Goal: Task Accomplishment & Management: Manage account settings

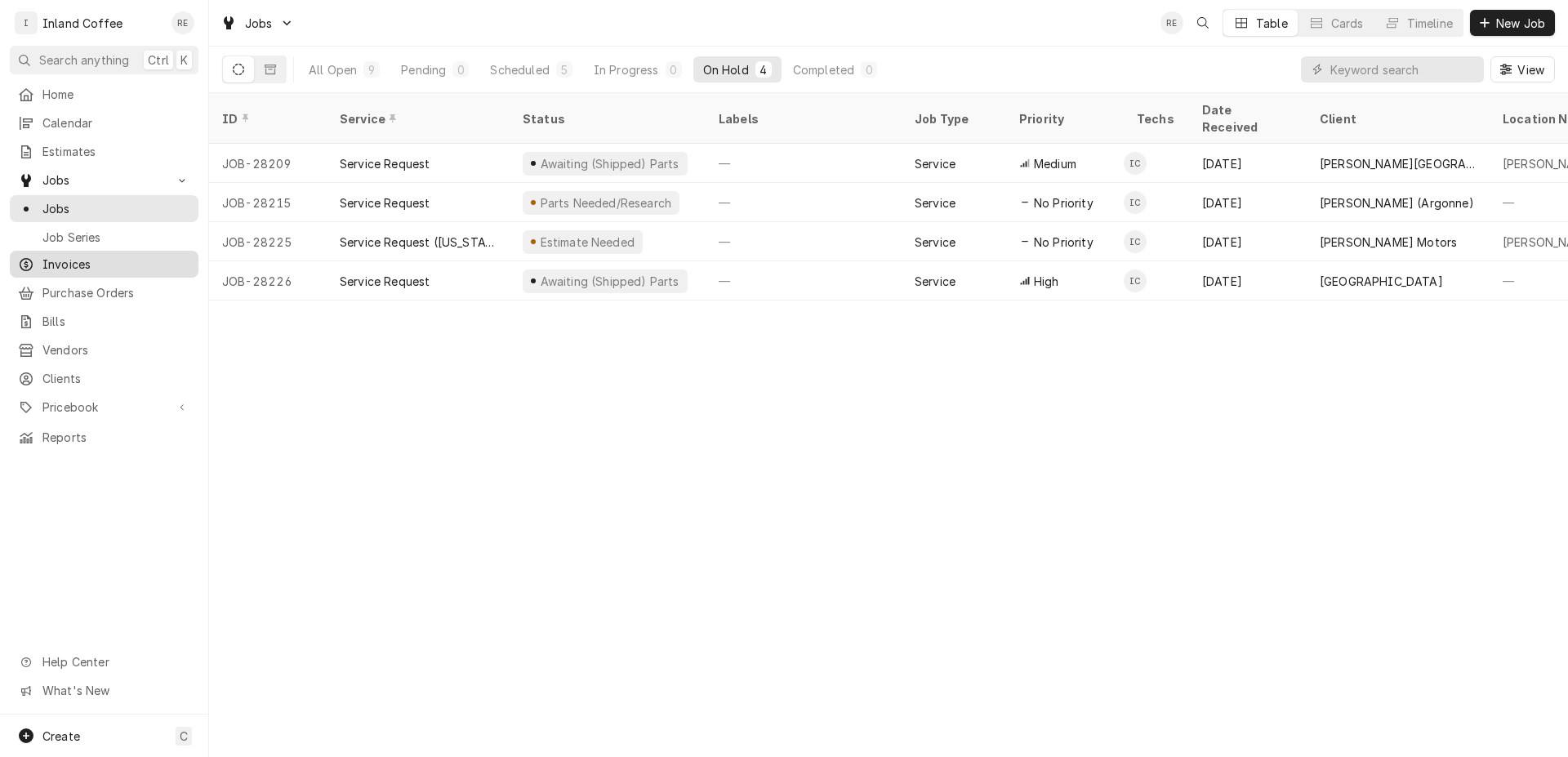
drag, startPoint x: 0, startPoint y: 0, endPoint x: 84, endPoint y: 261, distance: 274.2
click at [84, 261] on span "Invoices" at bounding box center [116, 265] width 147 height 17
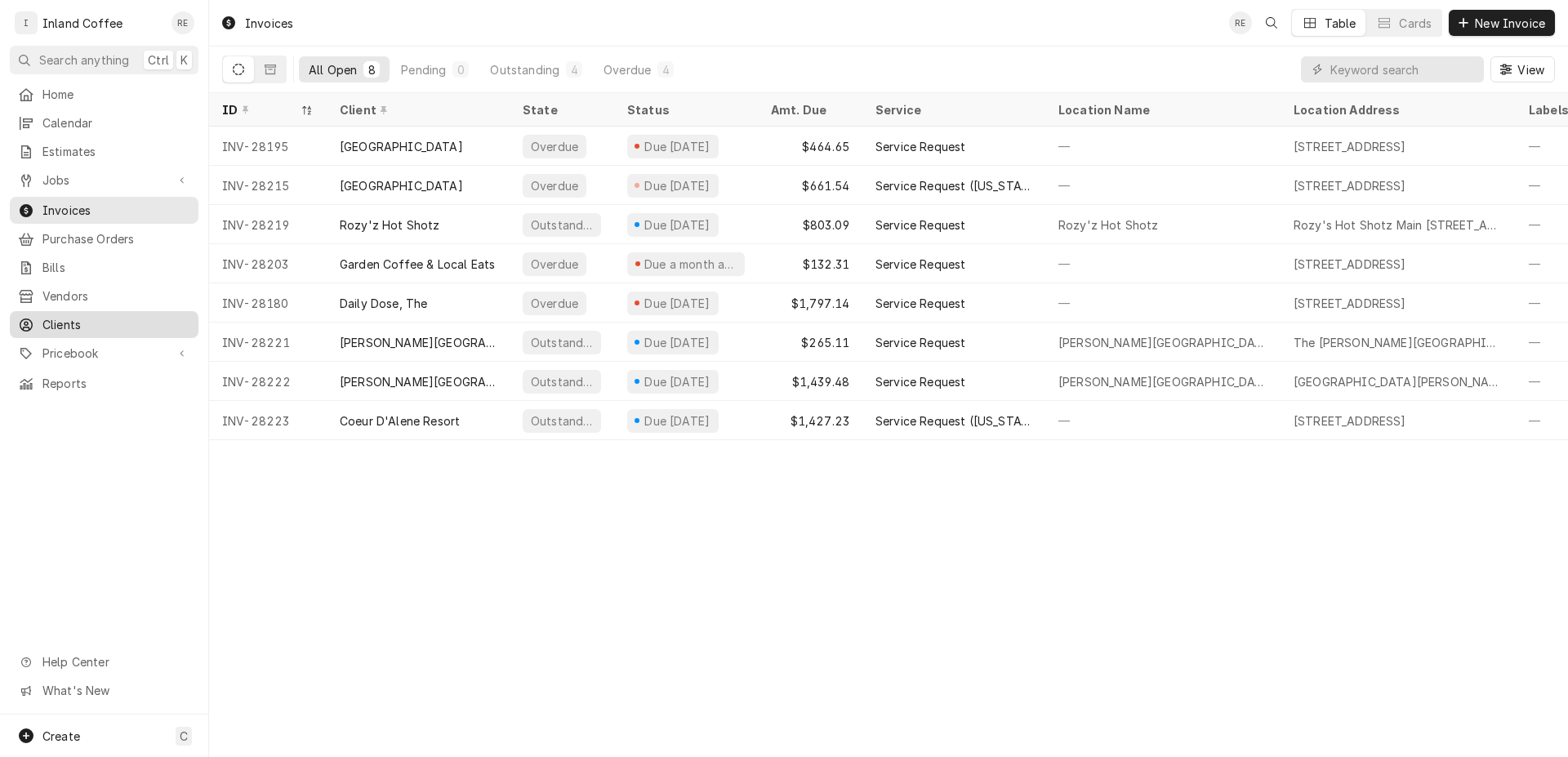
click at [87, 318] on span "Clients" at bounding box center [116, 325] width 147 height 17
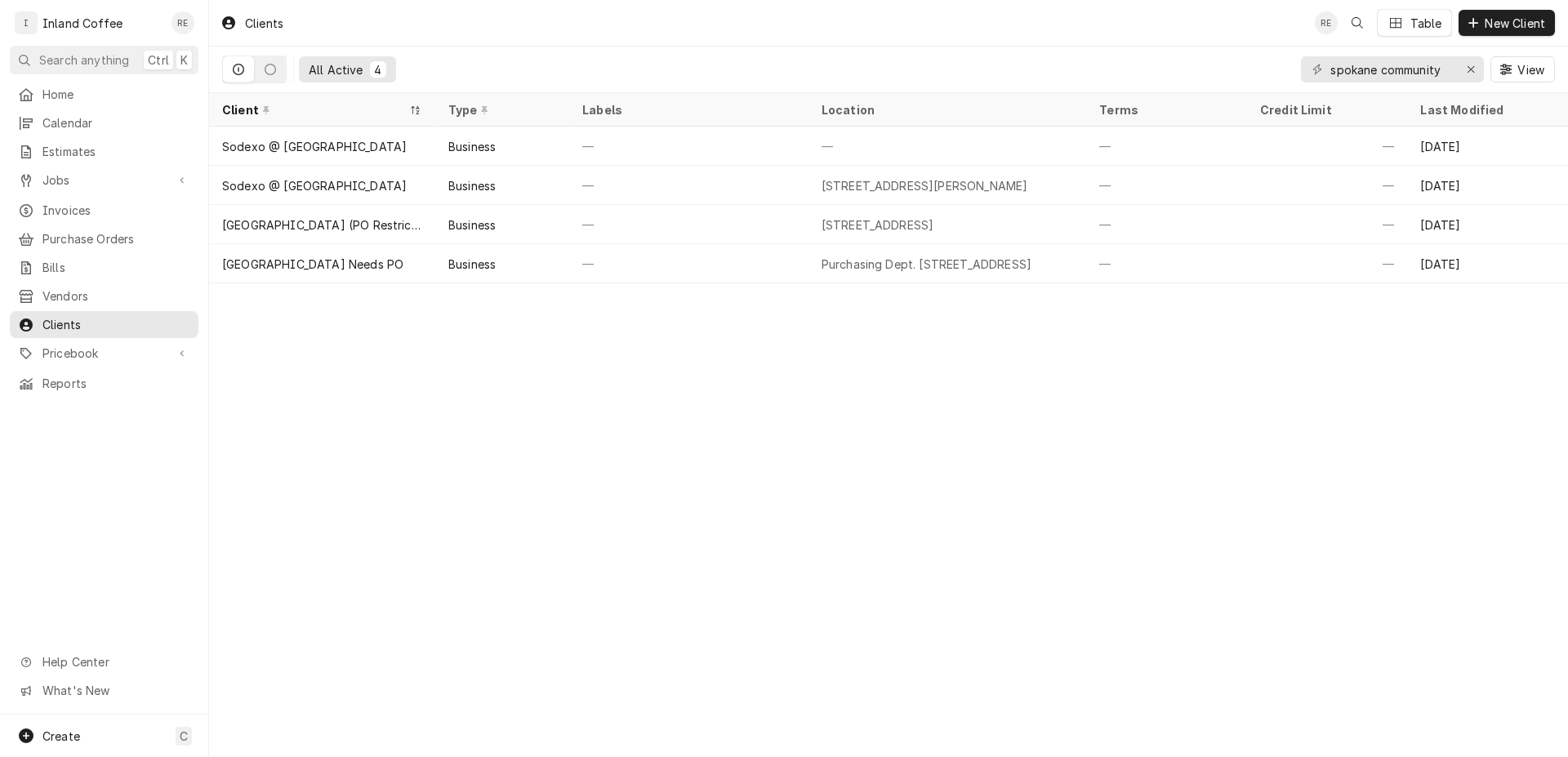
click at [1320, 68] on icon "Dynamic Content Wrapper" at bounding box center [1317, 70] width 10 height 12
drag, startPoint x: 1328, startPoint y: 69, endPoint x: 1456, endPoint y: 75, distance: 128.1
click at [1456, 75] on div "spokane community" at bounding box center [1392, 69] width 183 height 26
click at [1456, 75] on div "spokane community" at bounding box center [1392, 69] width 183 height 26
drag, startPoint x: 1444, startPoint y: 70, endPoint x: 1256, endPoint y: 75, distance: 188.1
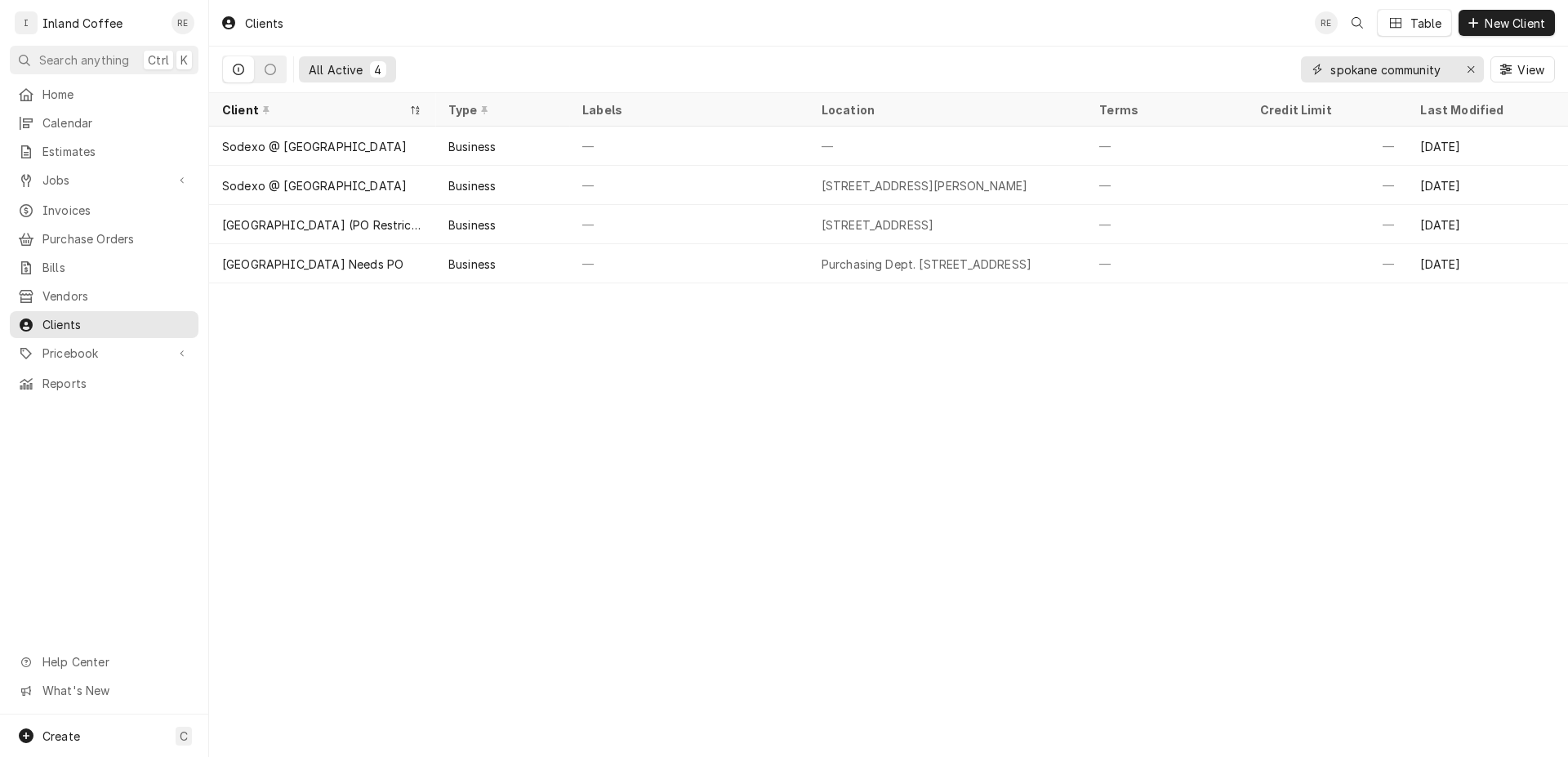
click at [1330, 75] on input "spokane community" at bounding box center [1392, 69] width 122 height 26
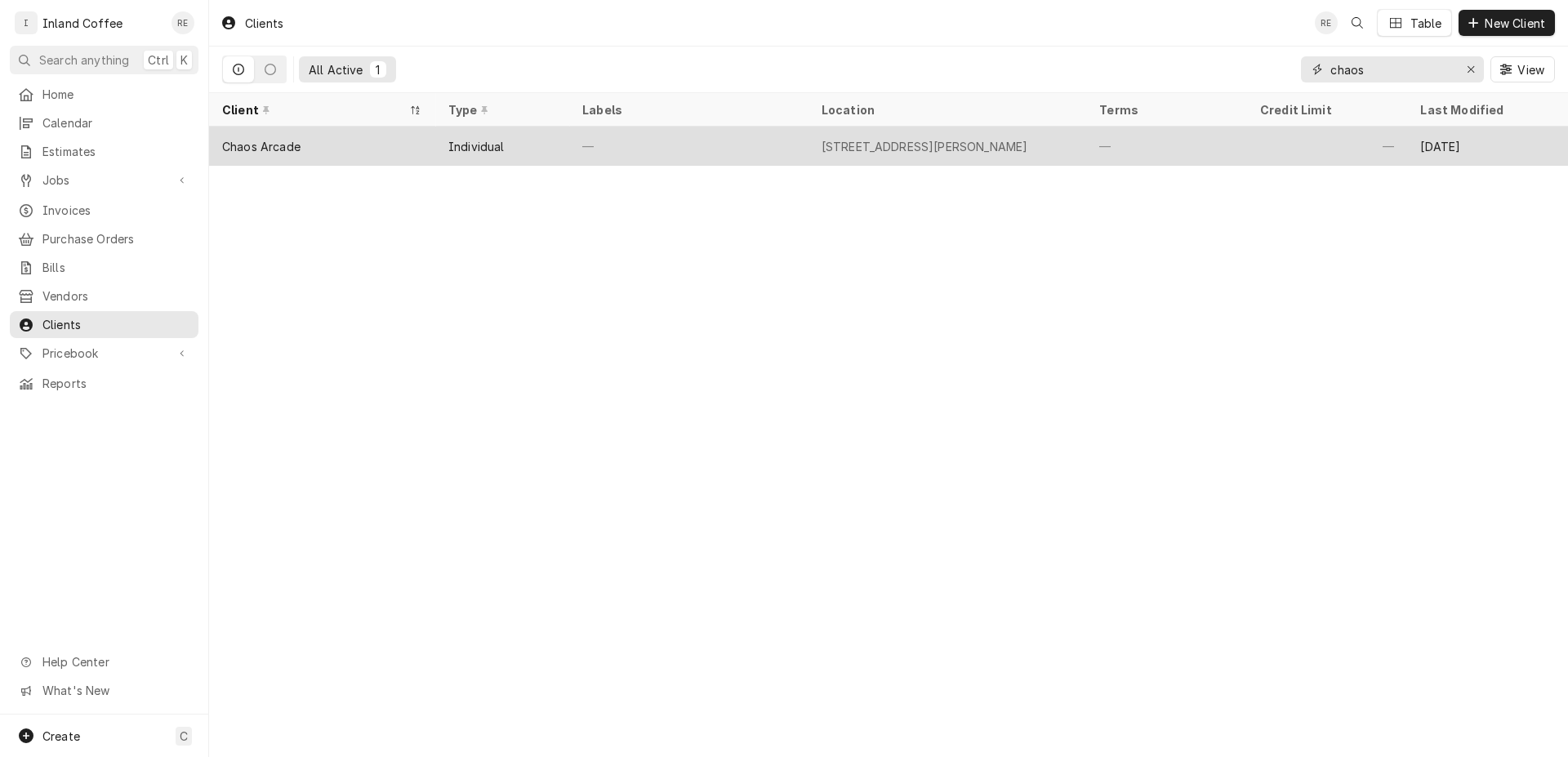
type input "chaos"
click at [282, 142] on div "Chaos Arcade" at bounding box center [261, 146] width 79 height 17
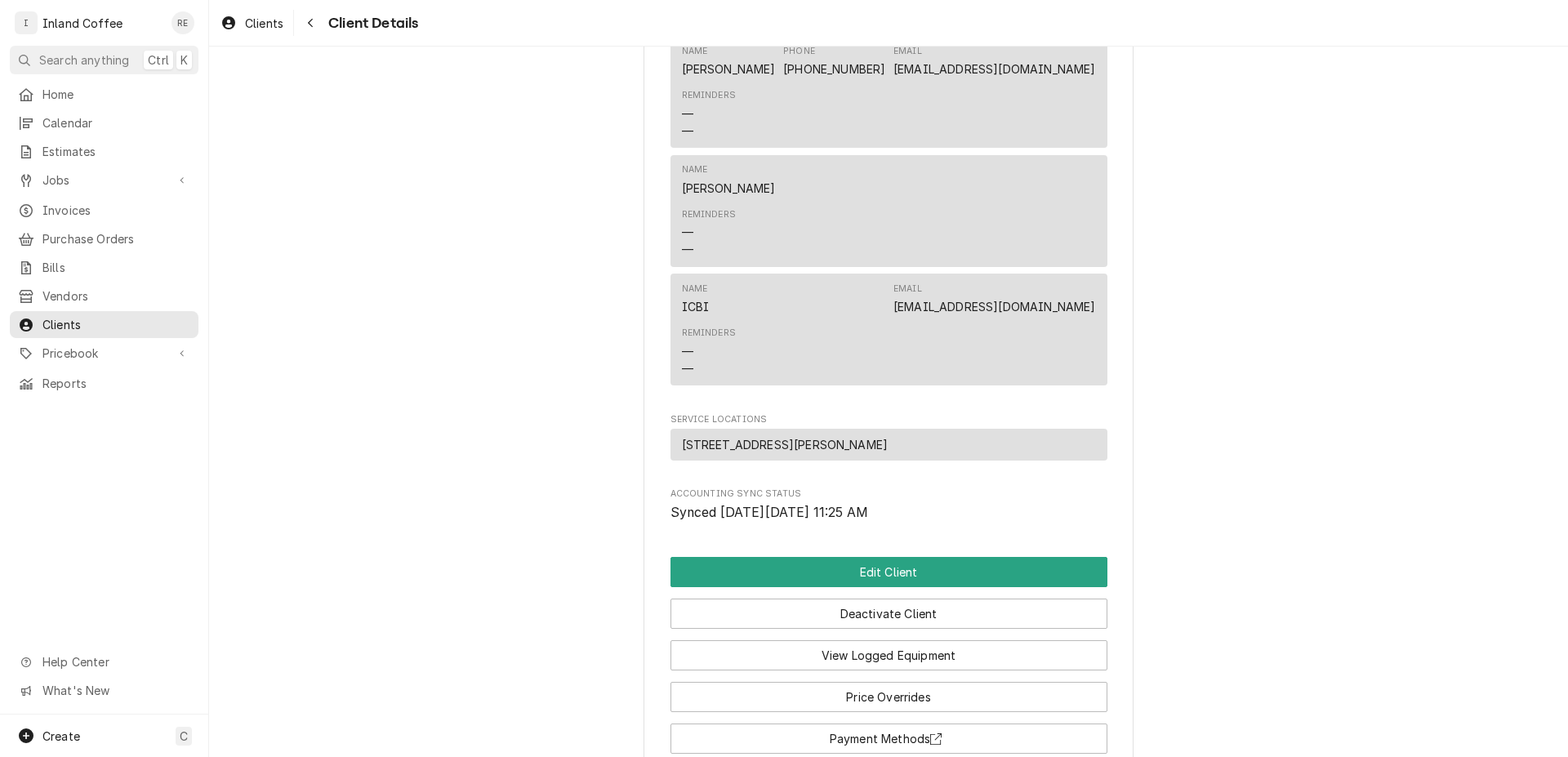
scroll to position [758, 0]
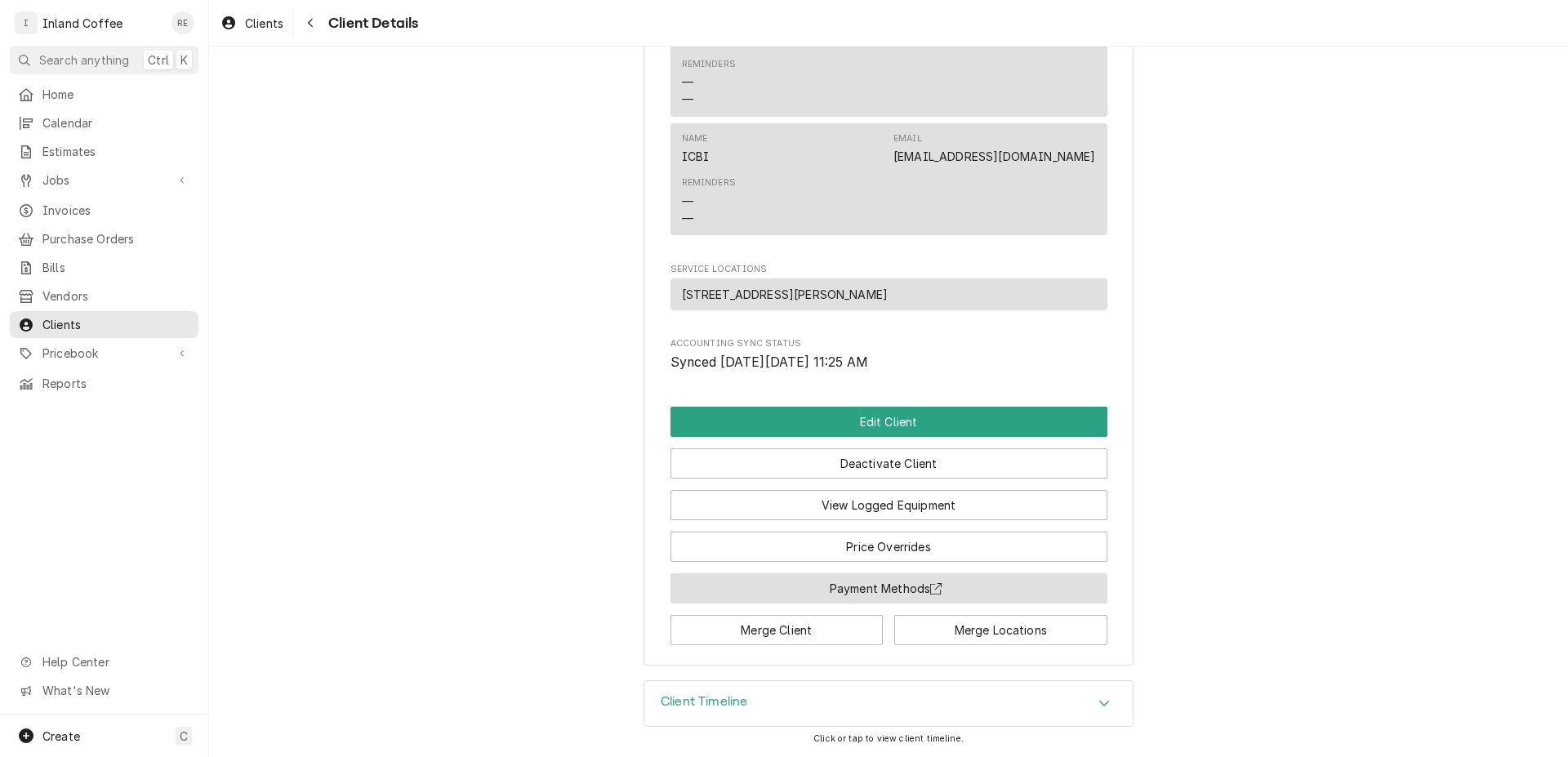
click at [896, 580] on button "Payment Methods" at bounding box center [888, 587] width 437 height 30
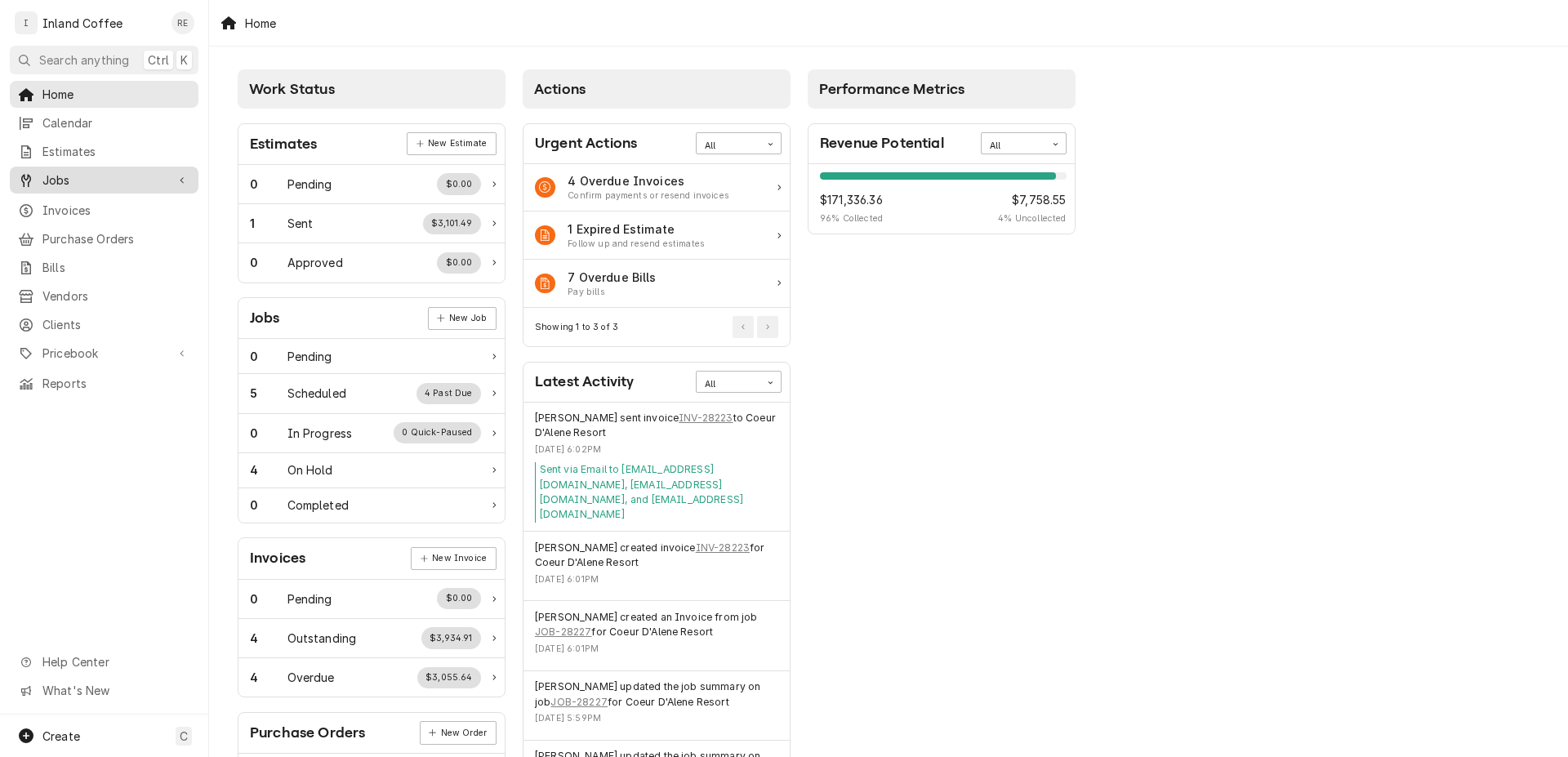
click at [126, 173] on span "Jobs" at bounding box center [104, 180] width 123 height 17
click at [147, 206] on span "Jobs" at bounding box center [116, 208] width 147 height 17
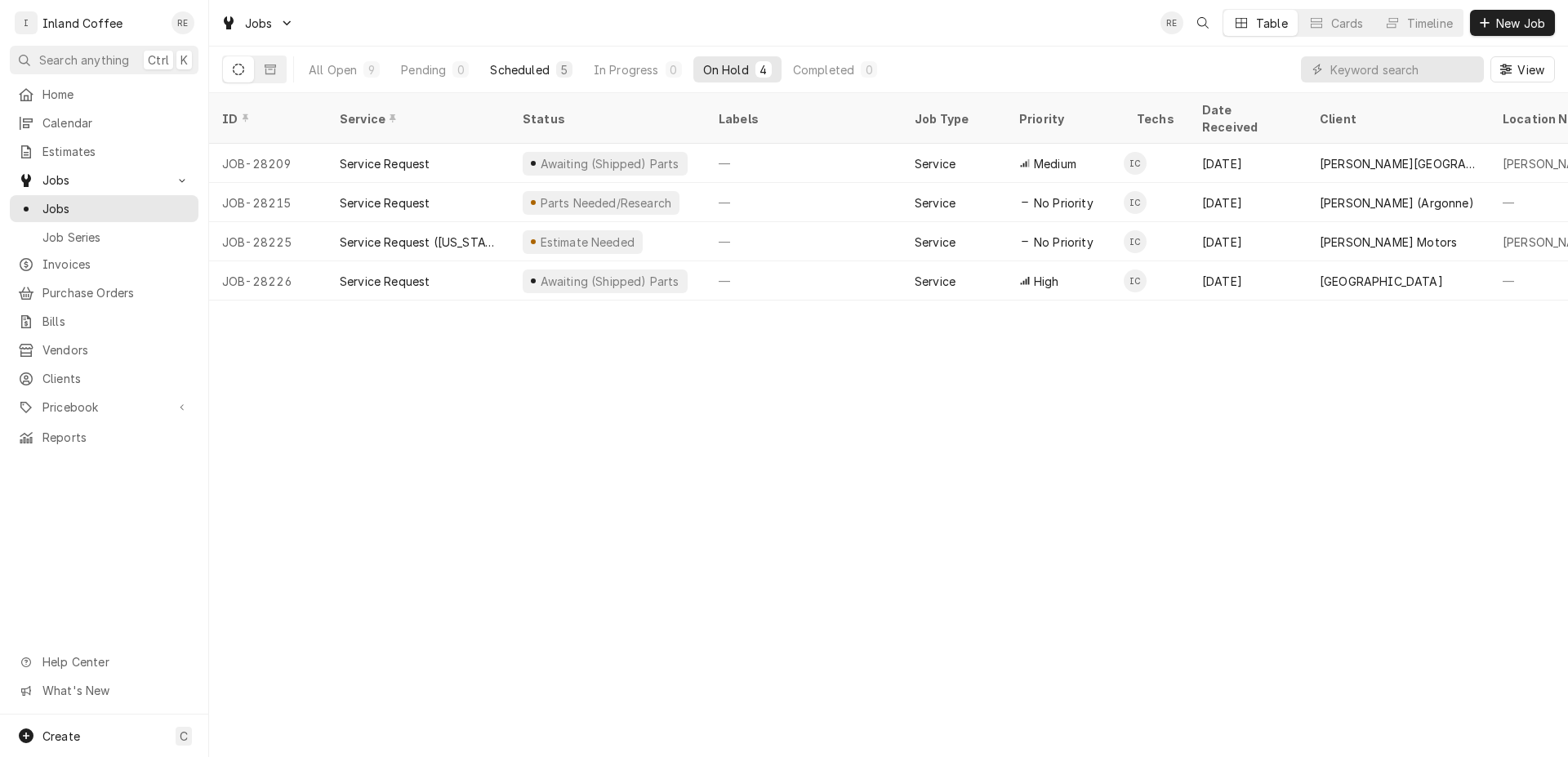
click at [525, 70] on div "Scheduled" at bounding box center [519, 70] width 59 height 17
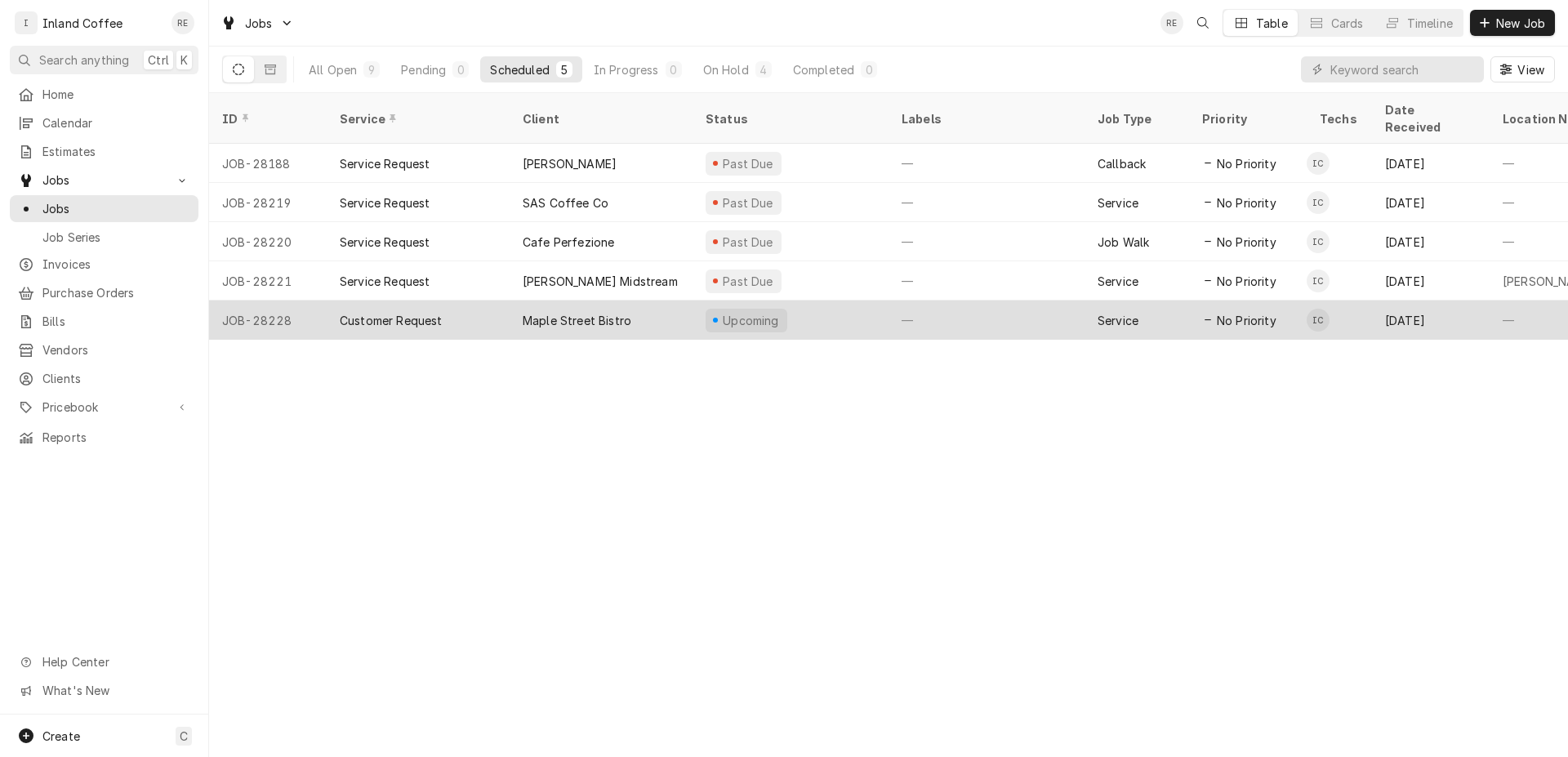
click at [608, 312] on div "Maple Street Bistro" at bounding box center [577, 321] width 109 height 17
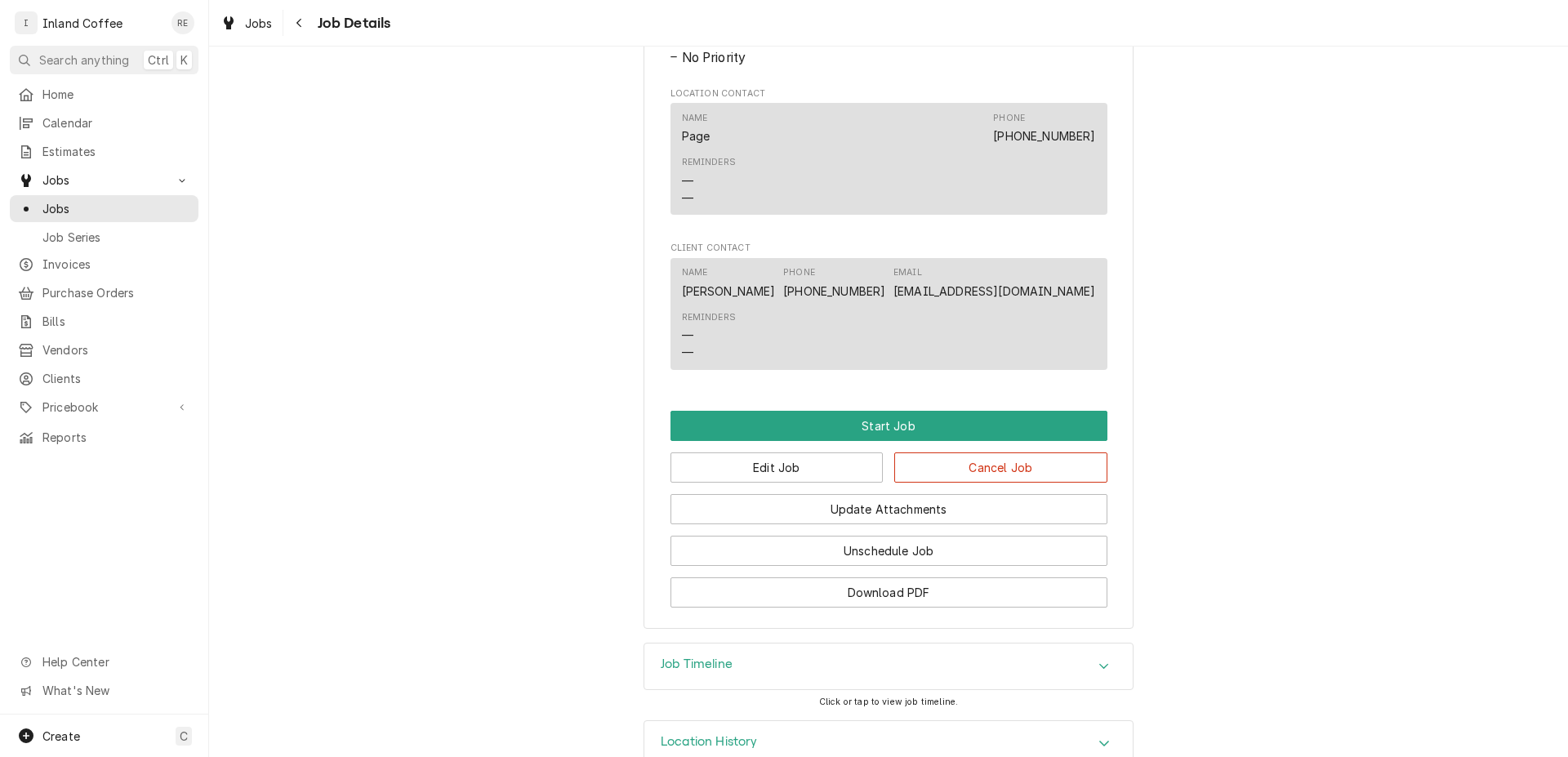
scroll to position [999, 0]
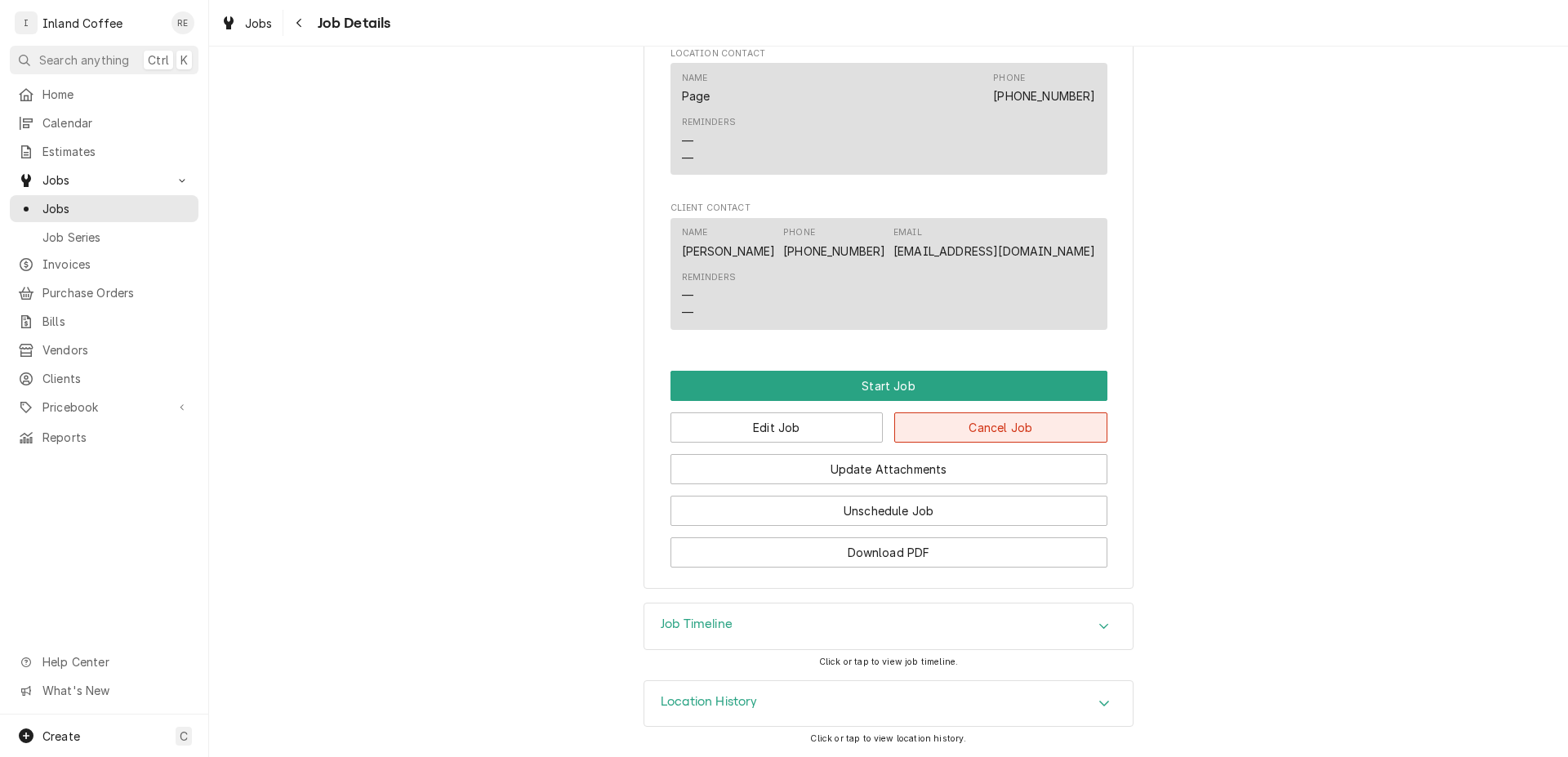
click at [1022, 432] on button "Cancel Job" at bounding box center [1001, 426] width 213 height 30
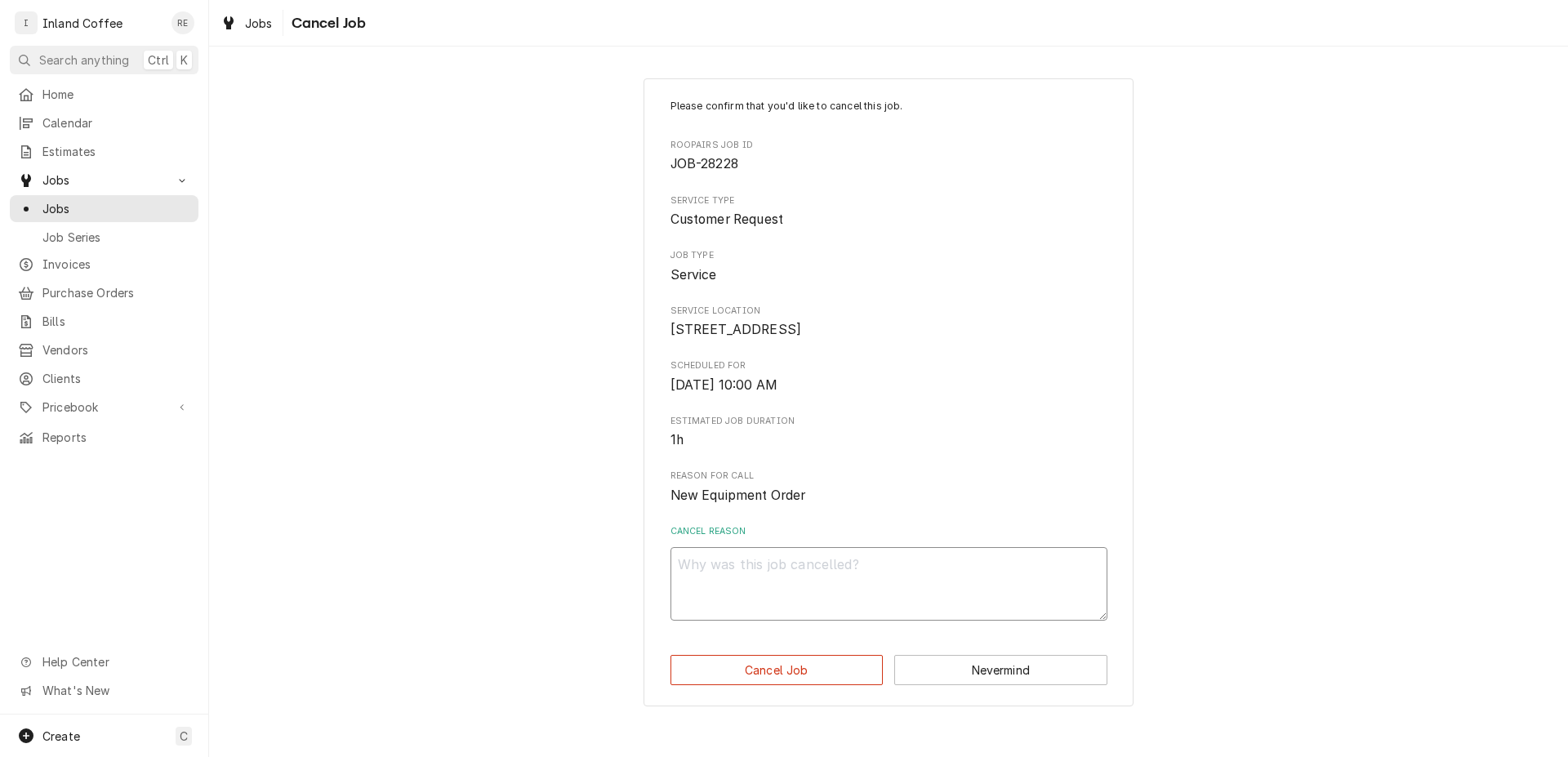
click at [732, 590] on textarea "Cancel Reason" at bounding box center [888, 584] width 437 height 74
type textarea "x"
type textarea "C"
type textarea "x"
type textarea "Ch"
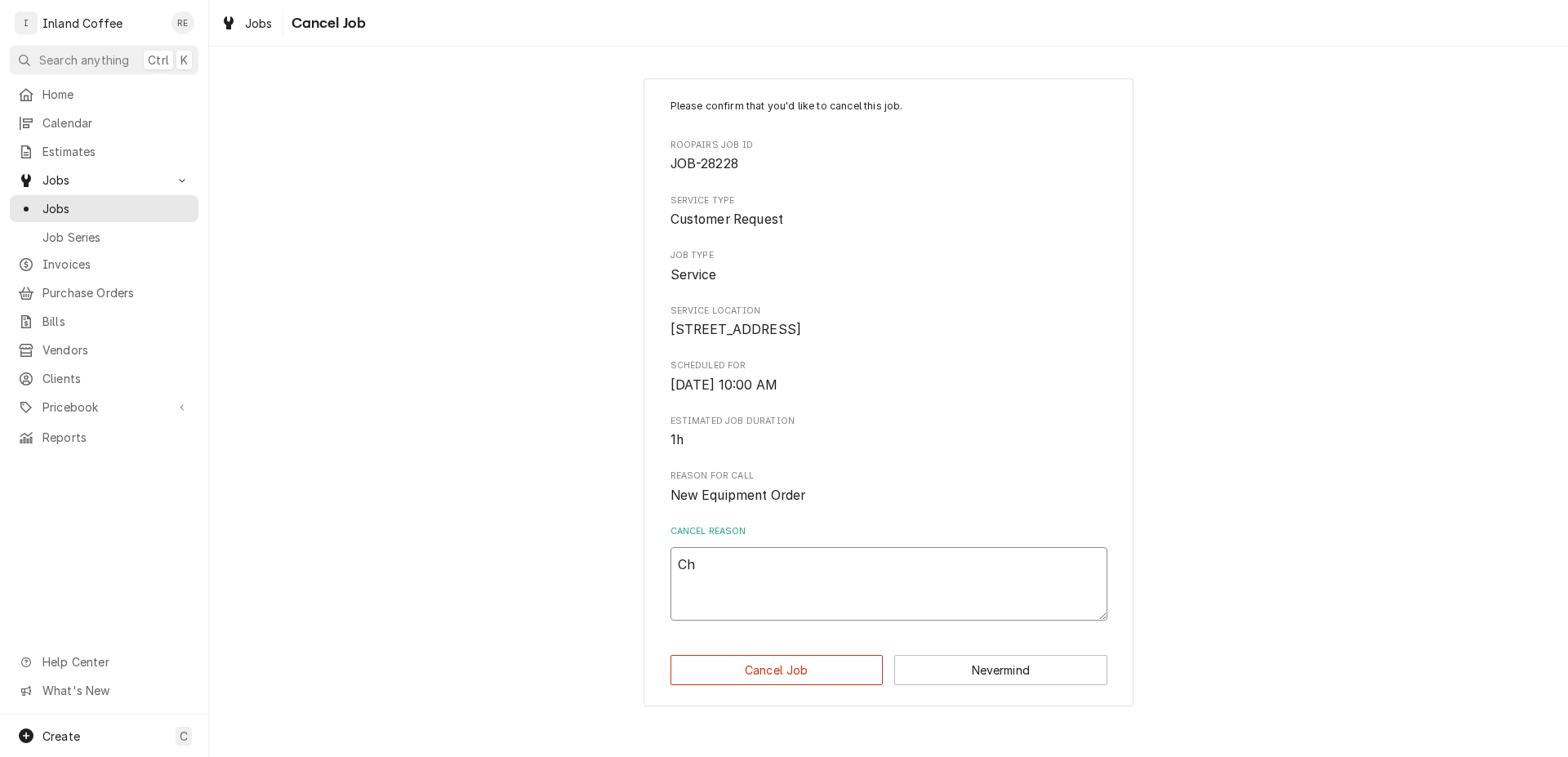
type textarea "x"
type textarea "Cha"
type textarea "x"
type textarea "Chang"
type textarea "x"
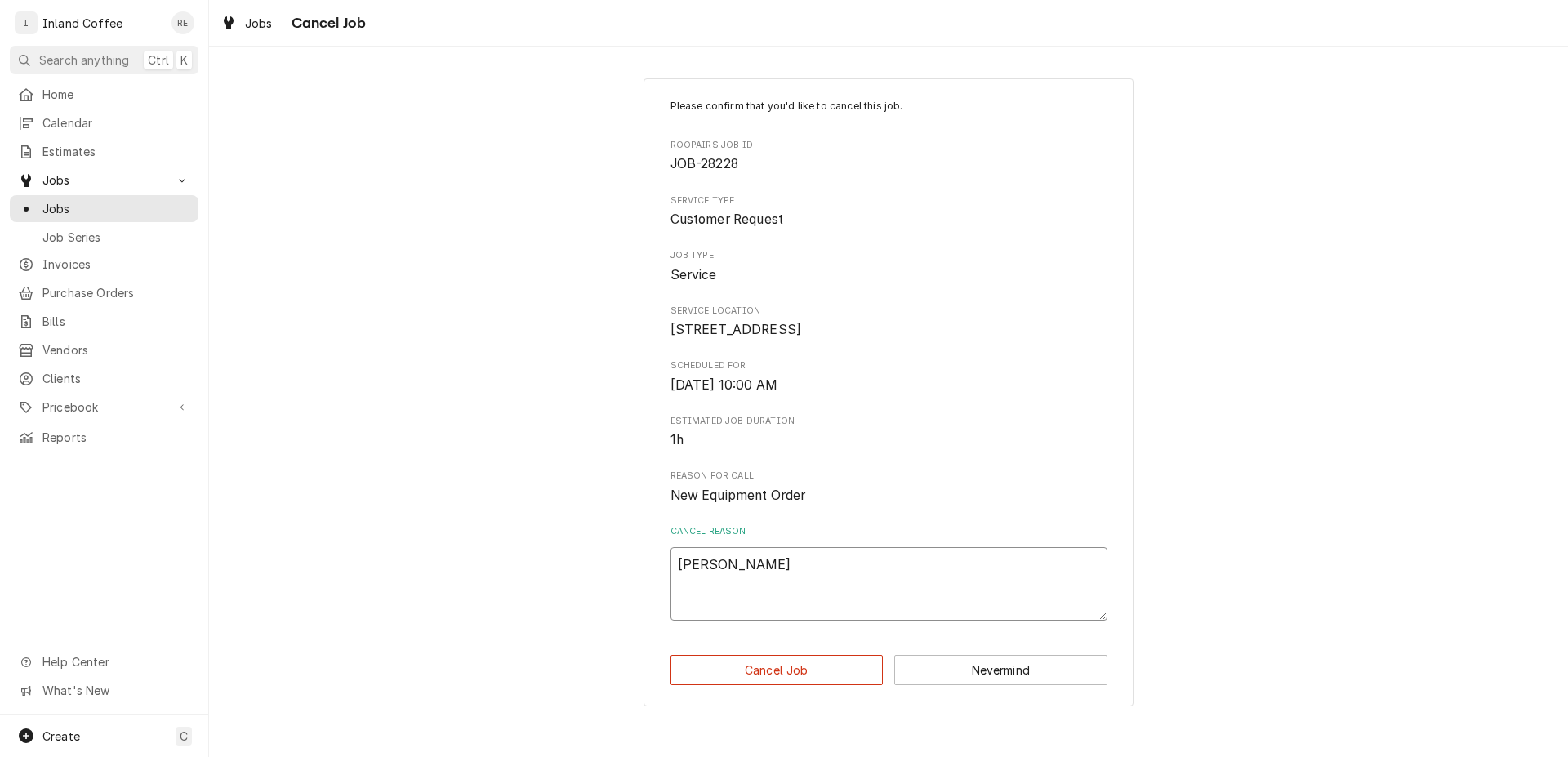
type textarea "Change"
type textarea "x"
type textarea "Changed"
type textarea "x"
type textarea "Changed"
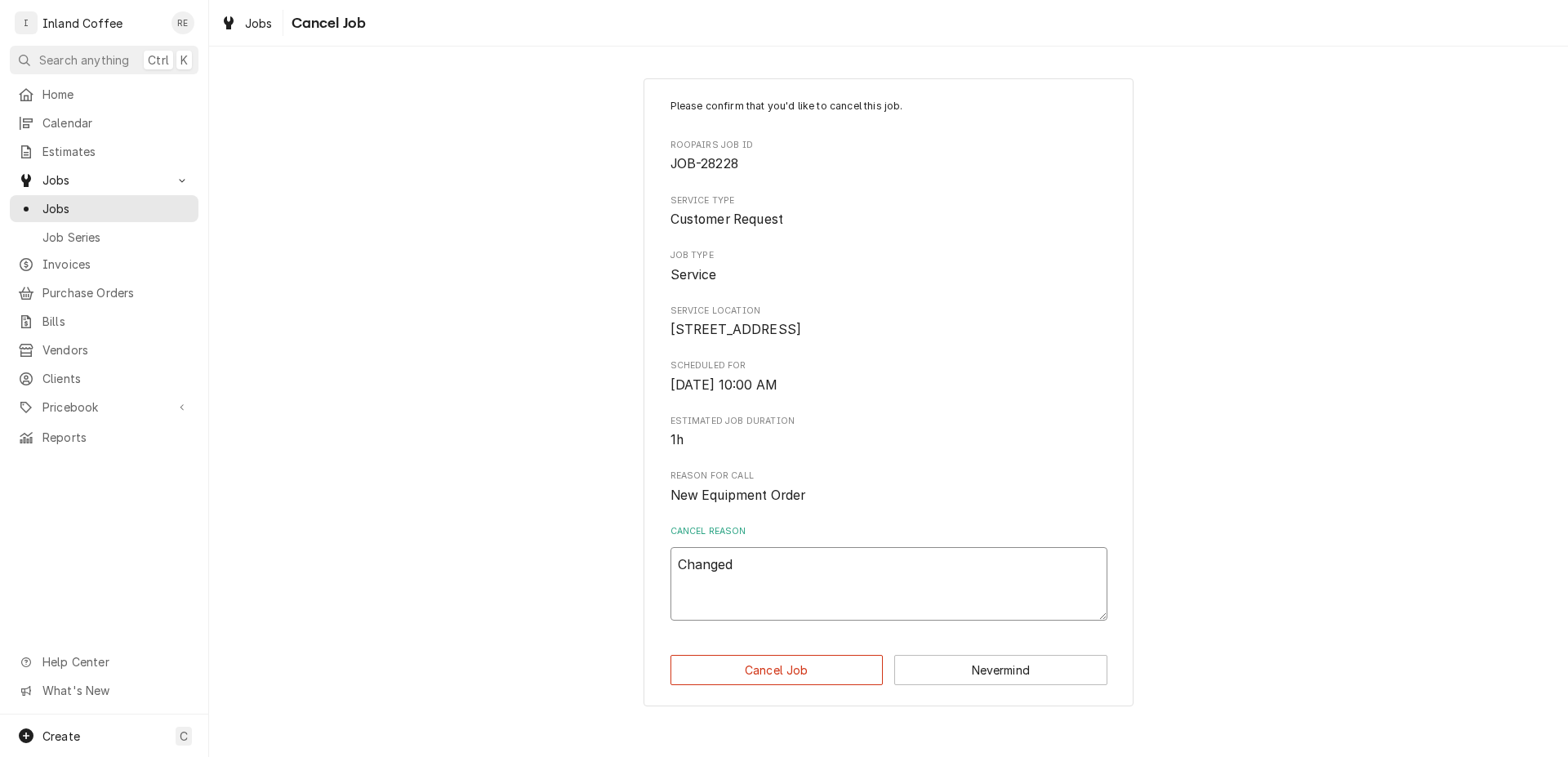
type textarea "x"
type textarea "Changed N"
type textarea "x"
type textarea "Changed Na"
type textarea "x"
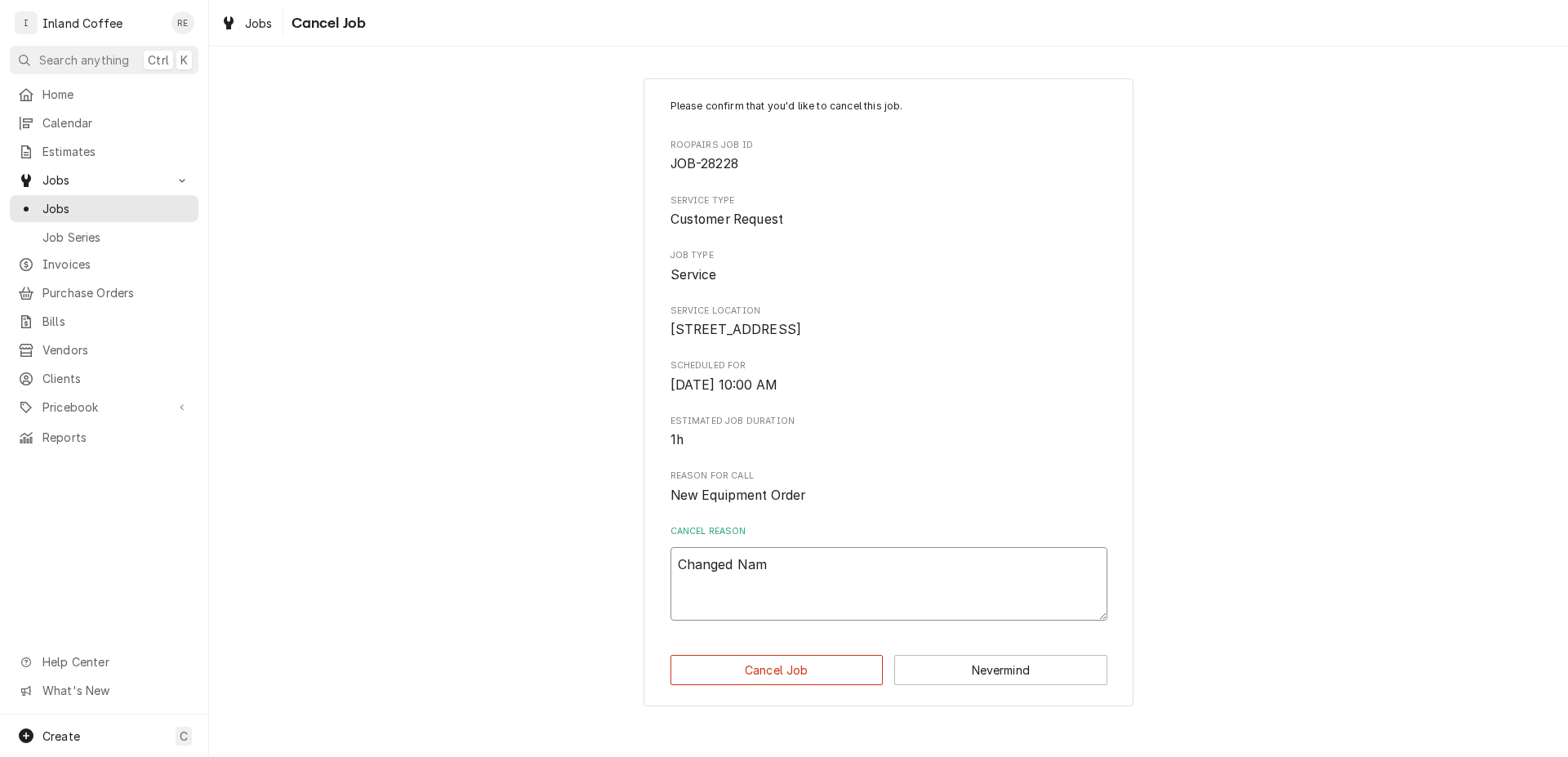
type textarea "Changed Name"
type textarea "x"
type textarea "Changed Name"
type textarea "x"
type textarea "Changed Name o"
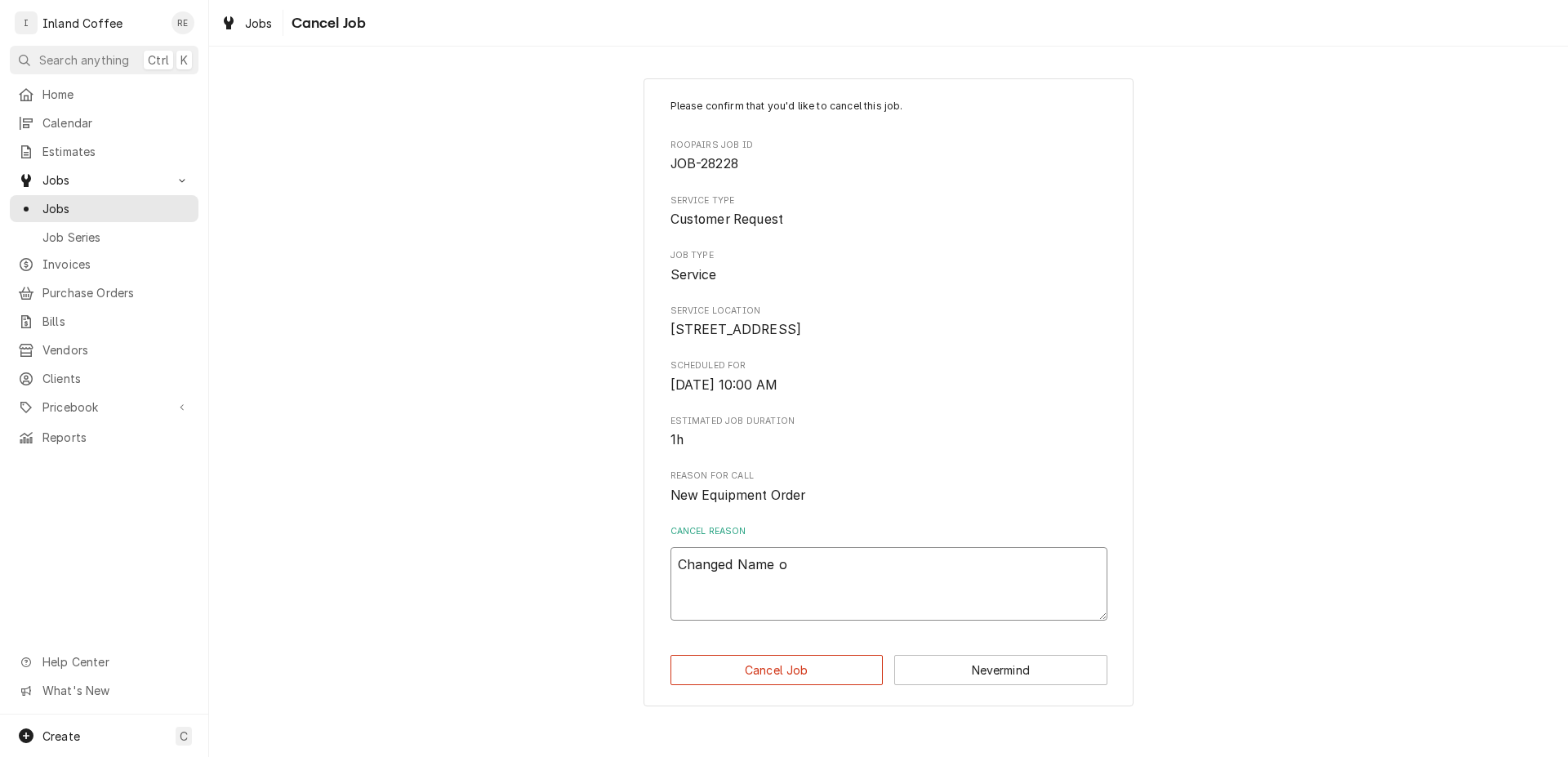
type textarea "x"
type textarea "Changed Name of"
type textarea "x"
type textarea "Changed Name of C"
type textarea "x"
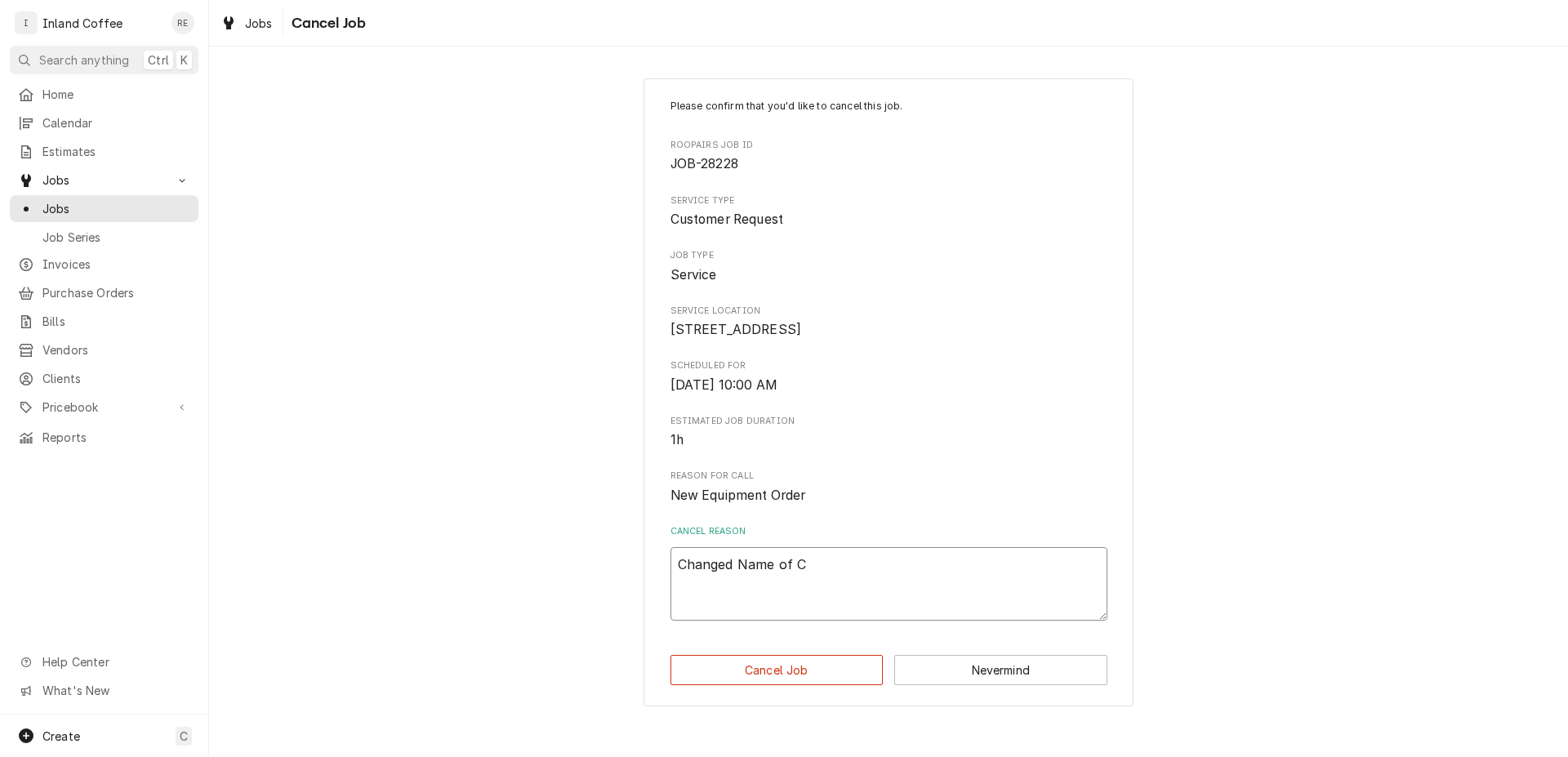
type textarea "Changed Name of Co"
type textarea "x"
type textarea "Changed Name of Com"
type textarea "x"
type textarea "Changed Name of Comp"
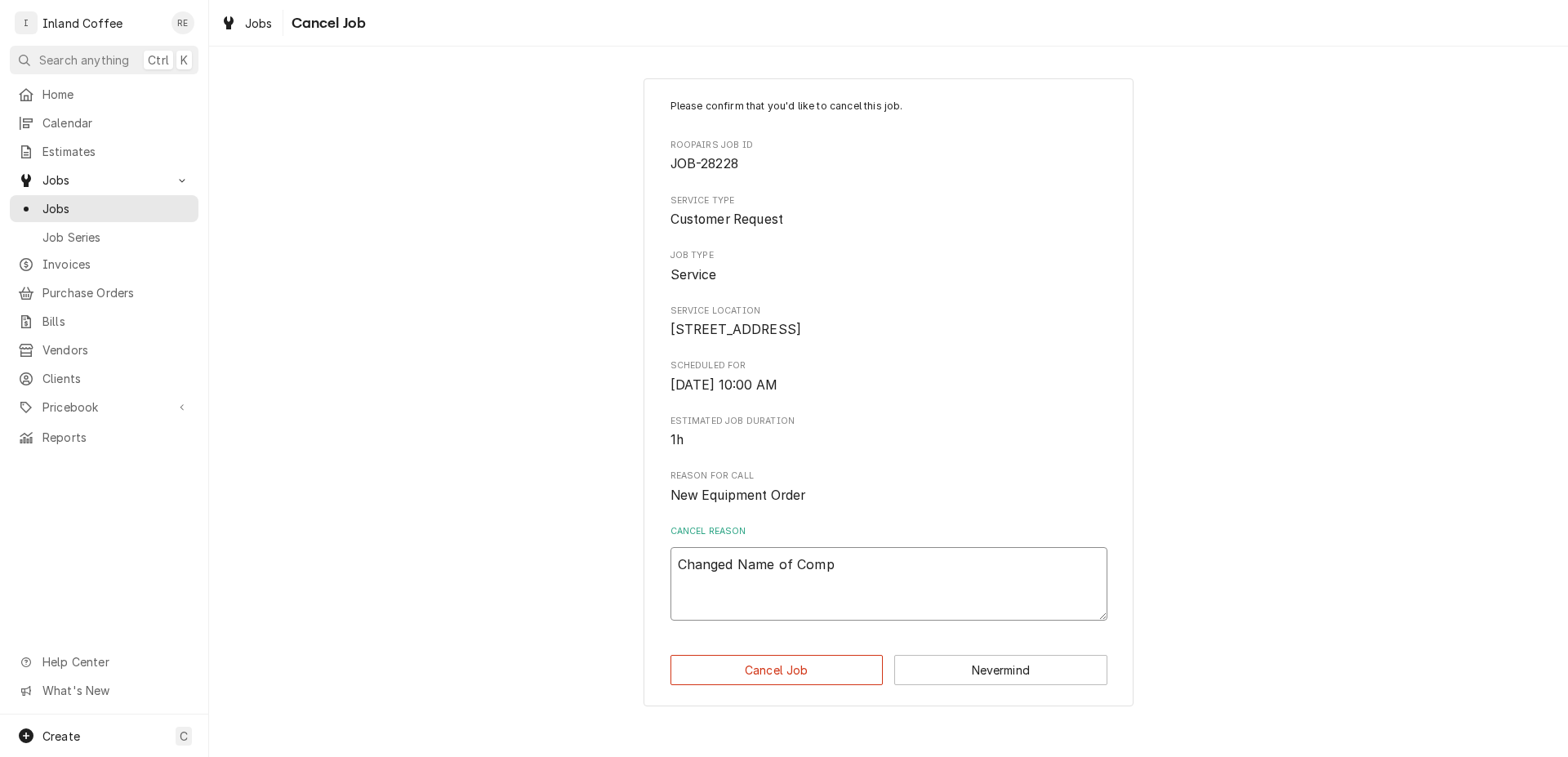
type textarea "x"
type textarea "Changed Name of Compa"
type textarea "x"
type textarea "Changed Name of Compan"
type textarea "x"
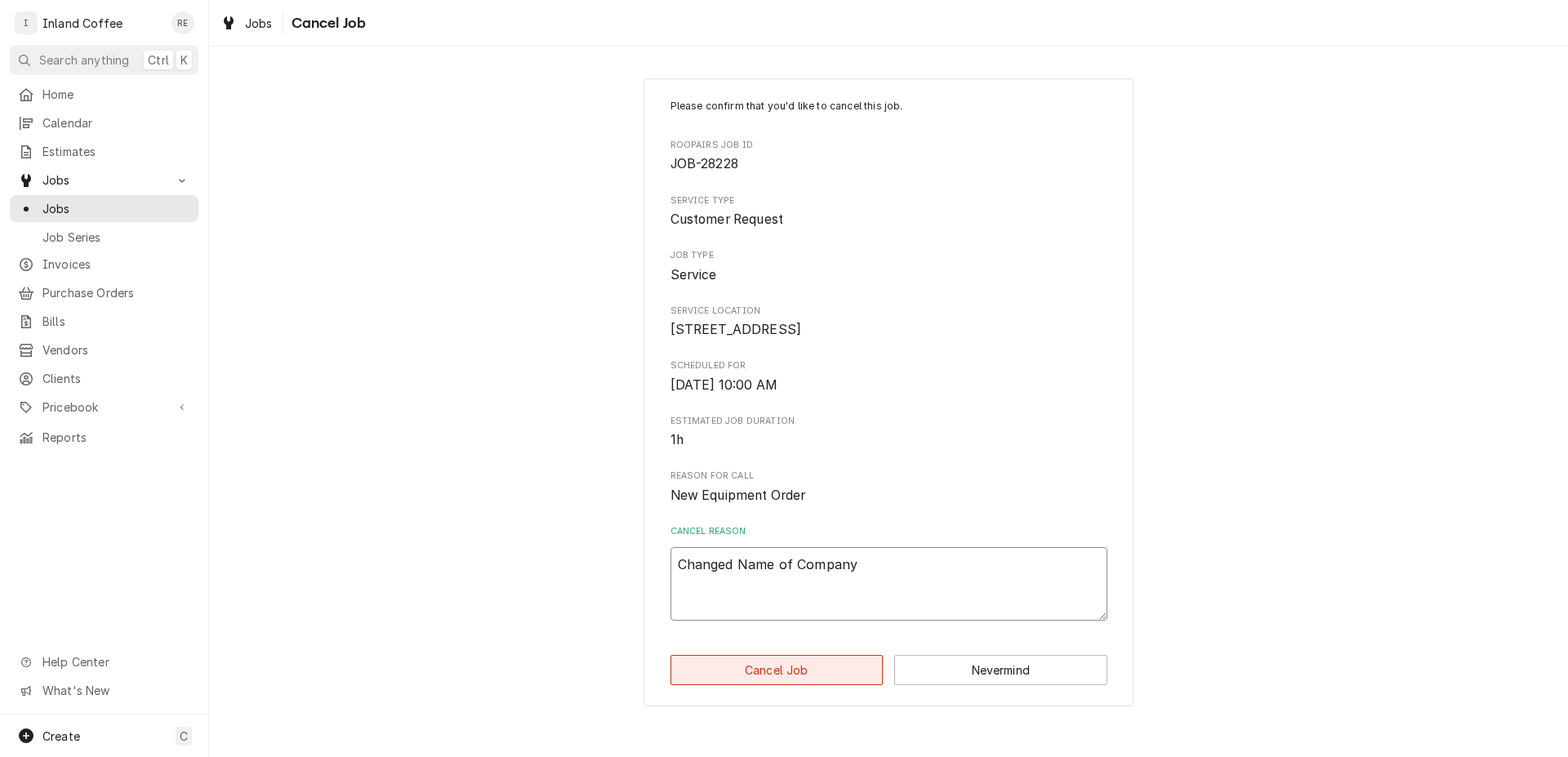
type textarea "Changed Name of Company"
click at [811, 685] on button "Cancel Job" at bounding box center [777, 669] width 213 height 30
type textarea "x"
